Goal: Transaction & Acquisition: Purchase product/service

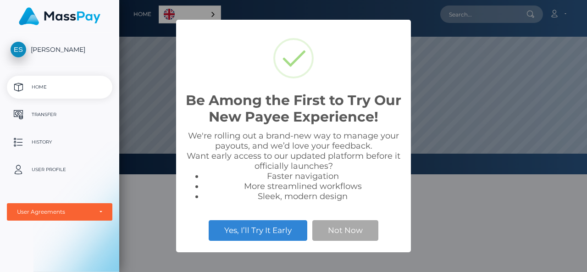
scroll to position [174, 467]
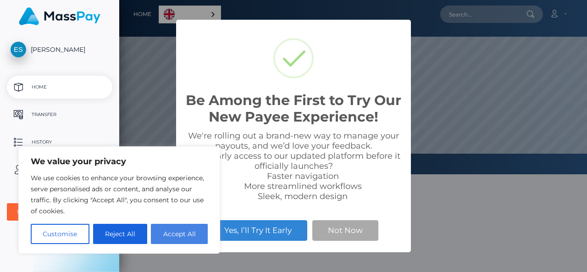
click at [175, 228] on button "Accept All" at bounding box center [179, 234] width 57 height 20
checkbox input "true"
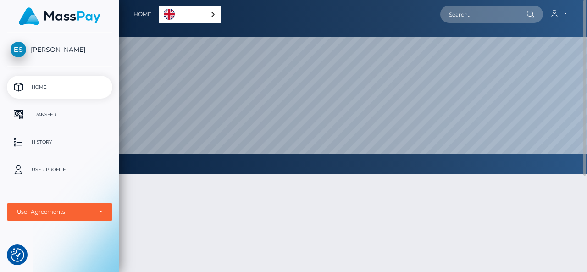
click at [191, 17] on link "English" at bounding box center [189, 14] width 61 height 17
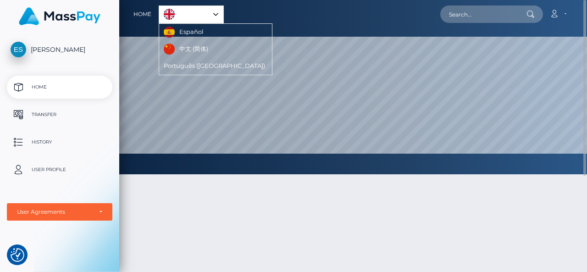
click at [215, 13] on div "English" at bounding box center [191, 14] width 65 height 18
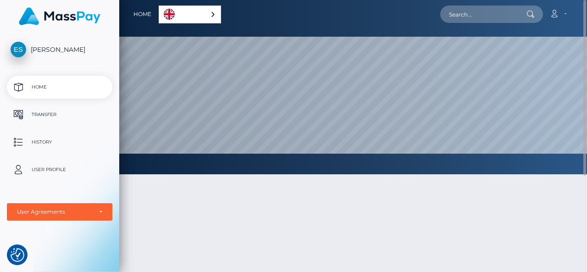
click at [259, 189] on div at bounding box center [352, 267] width 467 height 215
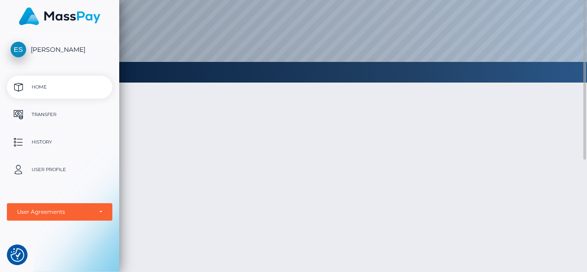
scroll to position [0, 0]
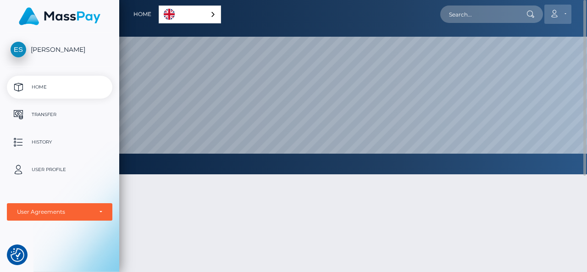
click at [559, 12] on link "Account" at bounding box center [557, 14] width 27 height 19
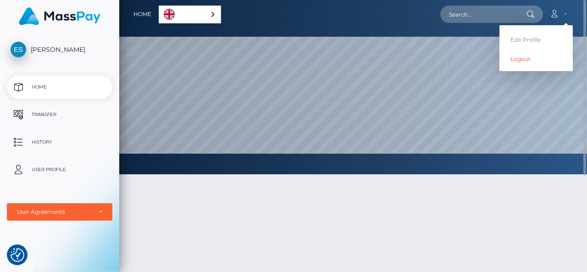
click at [394, 213] on div at bounding box center [352, 267] width 467 height 215
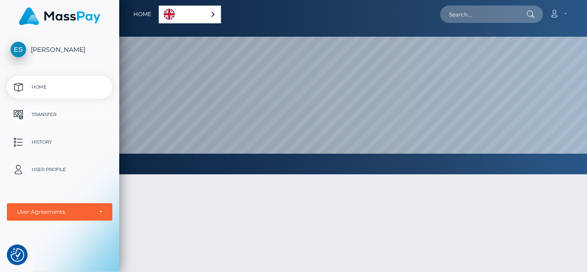
click at [46, 118] on p "Transfer" at bounding box center [60, 115] width 98 height 14
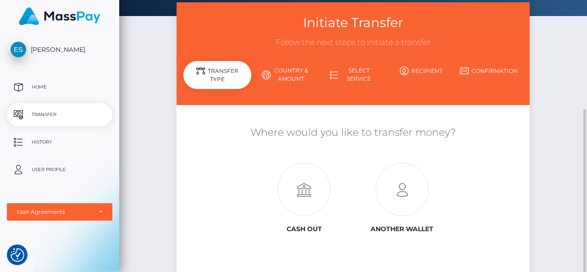
scroll to position [92, 0]
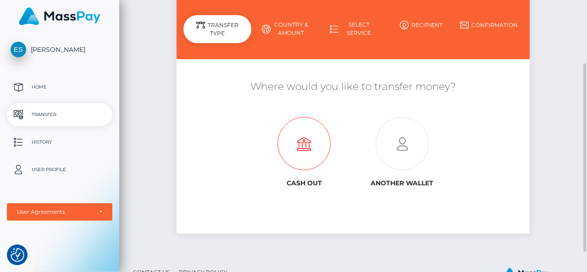
click at [293, 154] on icon at bounding box center [304, 143] width 98 height 53
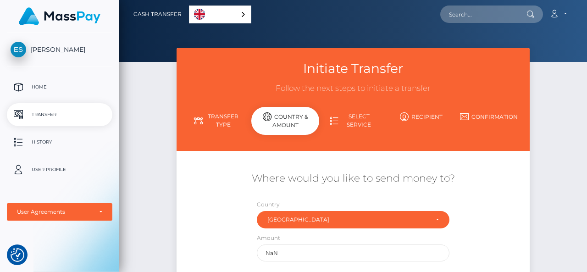
scroll to position [46, 0]
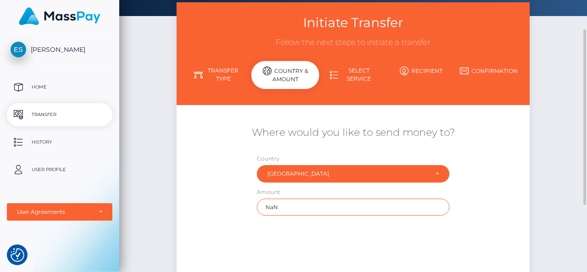
click at [291, 207] on input "NaN" at bounding box center [353, 206] width 192 height 17
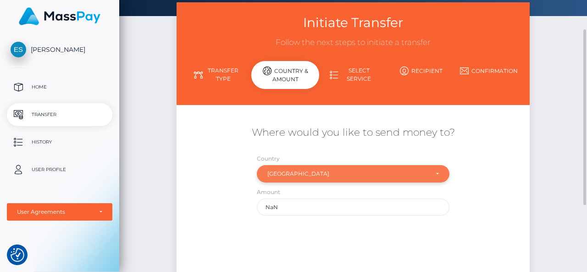
click at [296, 174] on div "[GEOGRAPHIC_DATA]" at bounding box center [347, 173] width 160 height 7
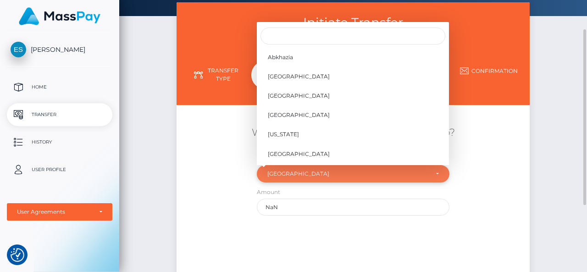
scroll to position [1187, 0]
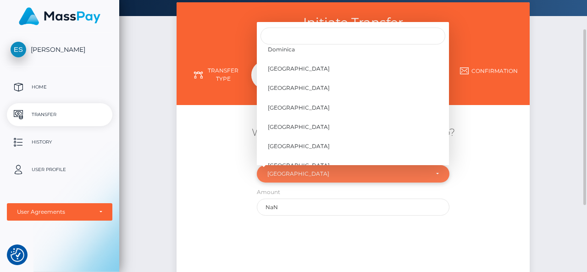
click at [296, 174] on div "[GEOGRAPHIC_DATA]" at bounding box center [347, 173] width 160 height 7
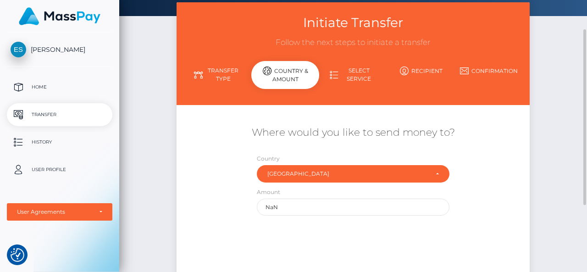
click at [223, 164] on div "Where would you like to send money to? Country Abkhazia [GEOGRAPHIC_DATA] [GEOG…" at bounding box center [352, 170] width 353 height 99
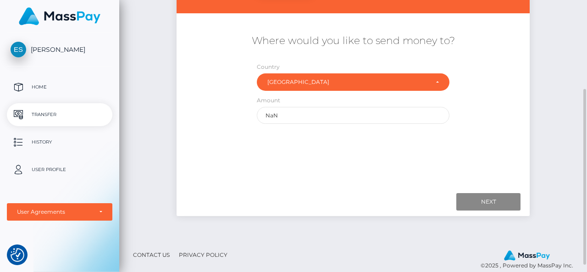
scroll to position [148, 0]
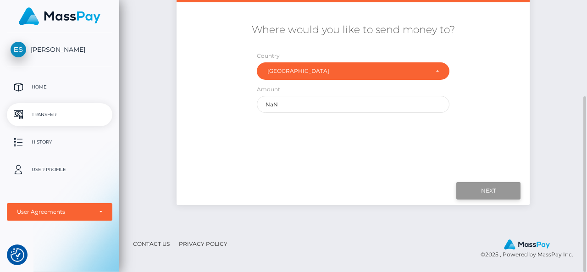
click at [482, 189] on input "Next" at bounding box center [488, 190] width 64 height 17
drag, startPoint x: 293, startPoint y: 107, endPoint x: 225, endPoint y: 103, distance: 68.8
click at [225, 103] on div "Where would you like to send money to? Country Abkhazia [GEOGRAPHIC_DATA] [GEOG…" at bounding box center [352, 67] width 353 height 99
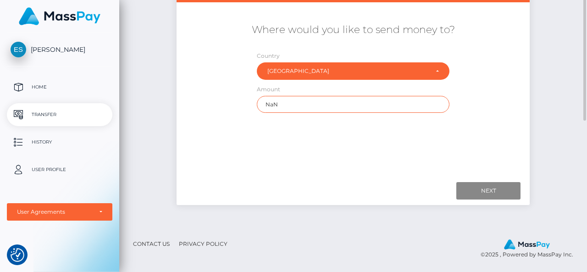
scroll to position [0, 0]
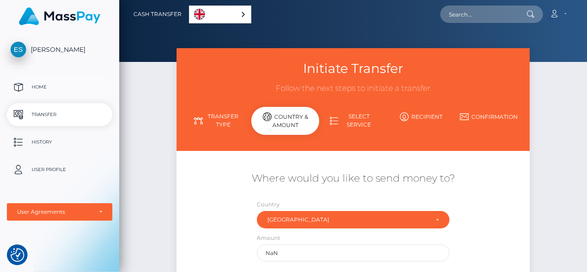
click at [49, 88] on p "Home" at bounding box center [60, 87] width 98 height 14
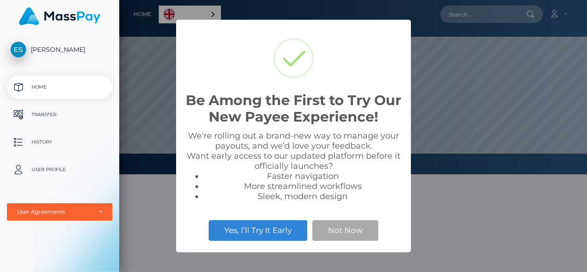
scroll to position [174, 467]
click at [344, 233] on button "Not Now" at bounding box center [345, 230] width 66 height 20
